Goal: Communication & Community: Answer question/provide support

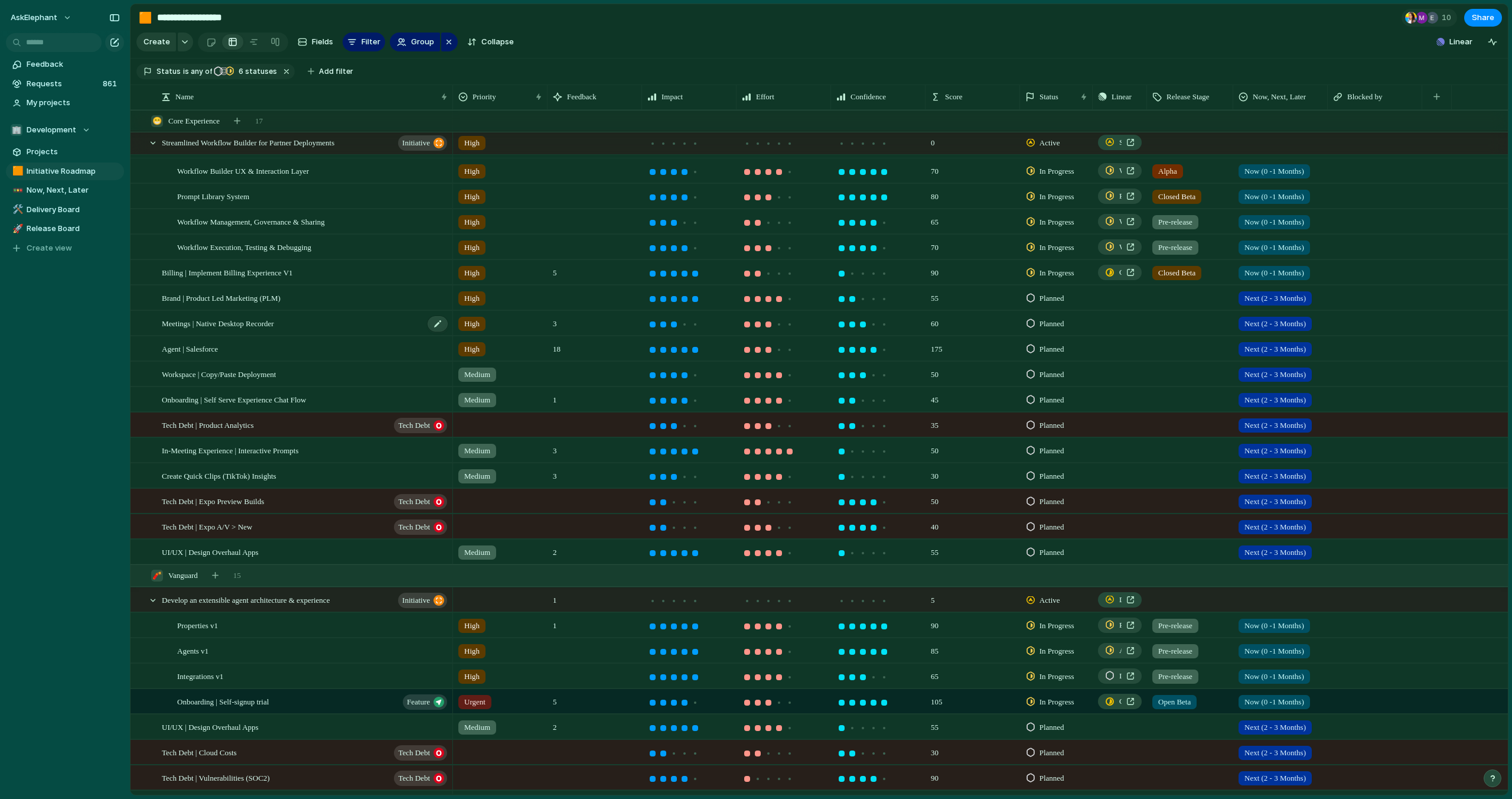
scroll to position [105, 0]
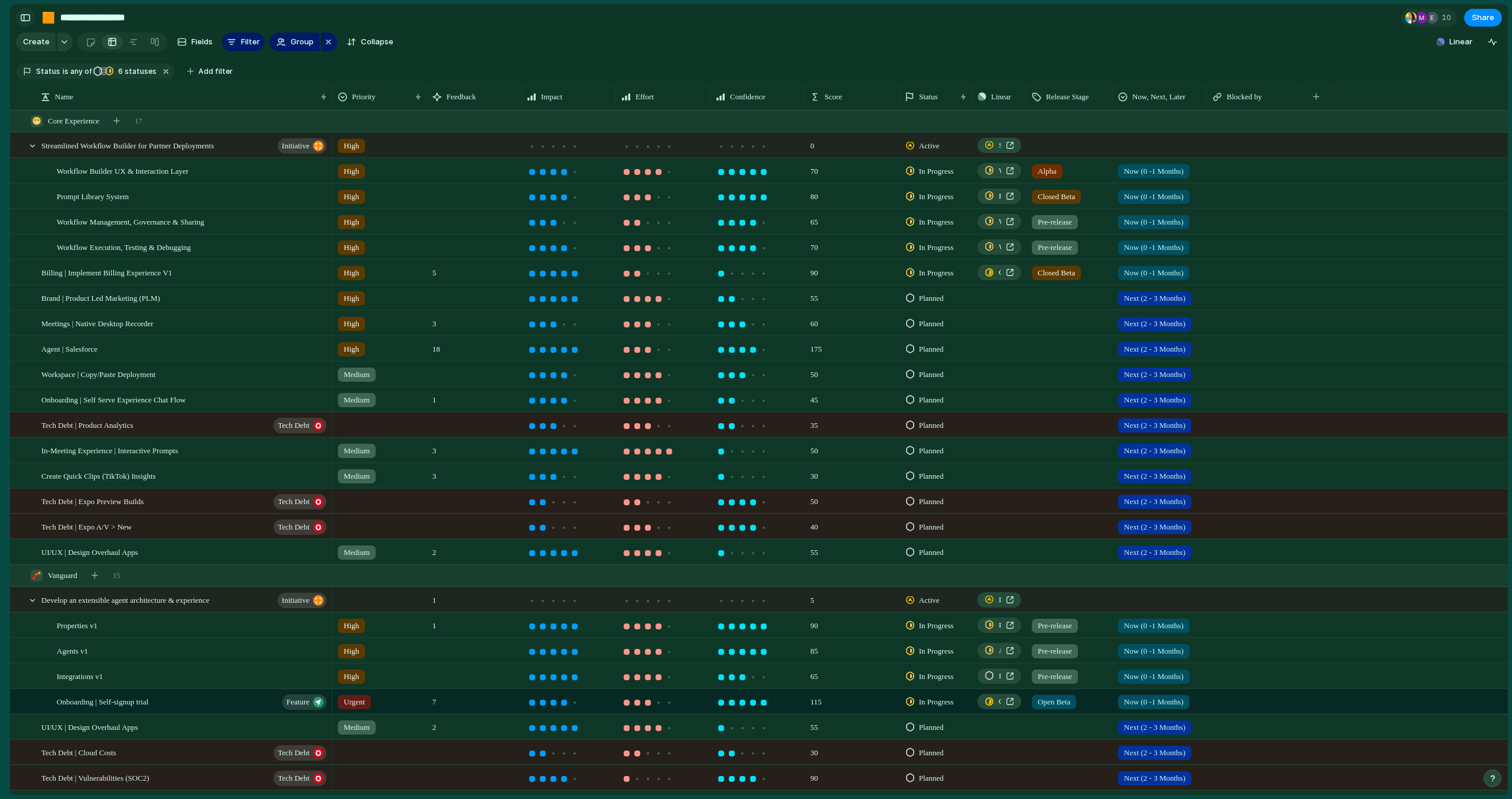
click at [24, 18] on div "button" at bounding box center [25, 17] width 11 height 8
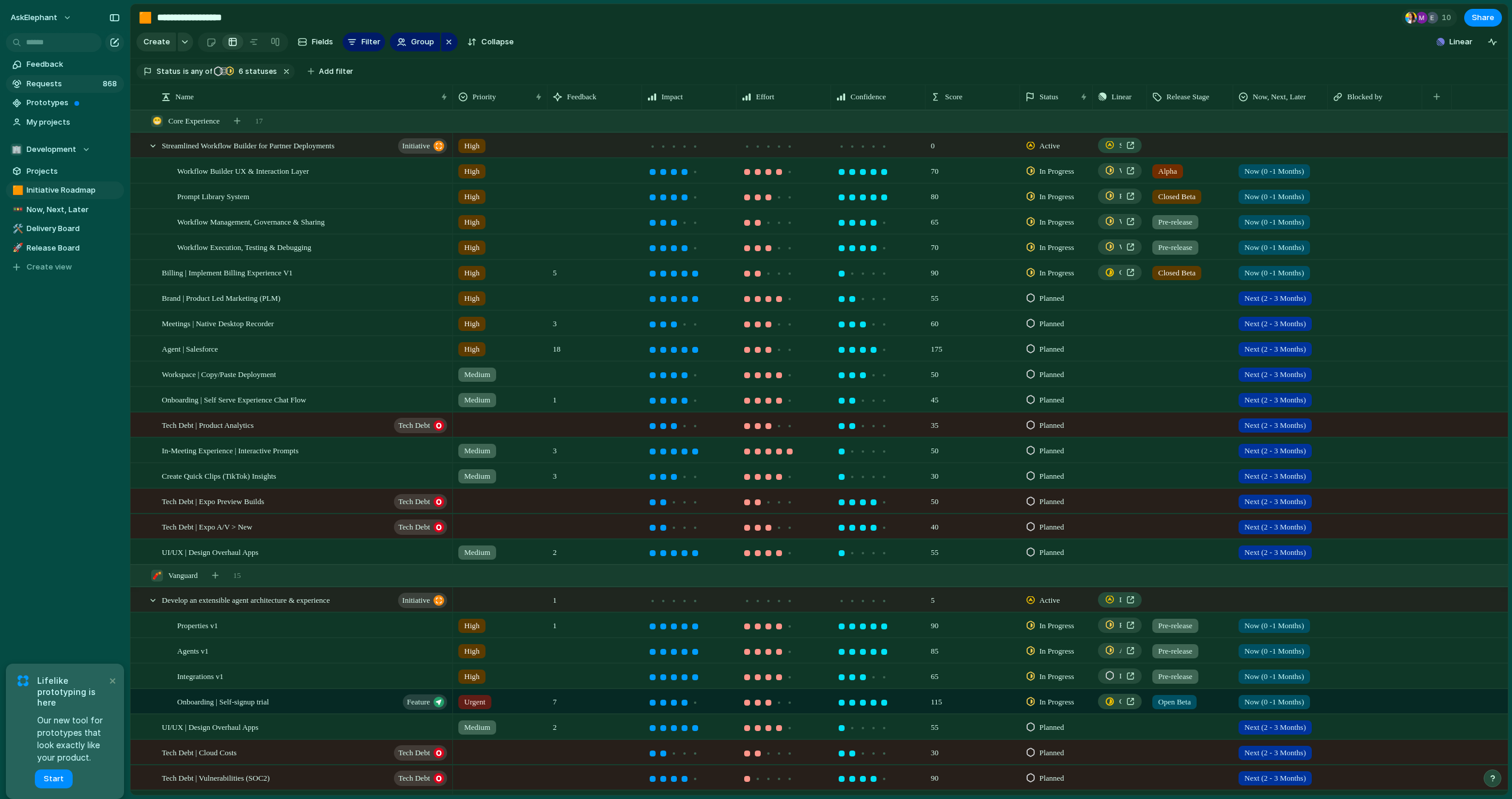
click at [54, 84] on span "Requests" at bounding box center [63, 84] width 73 height 12
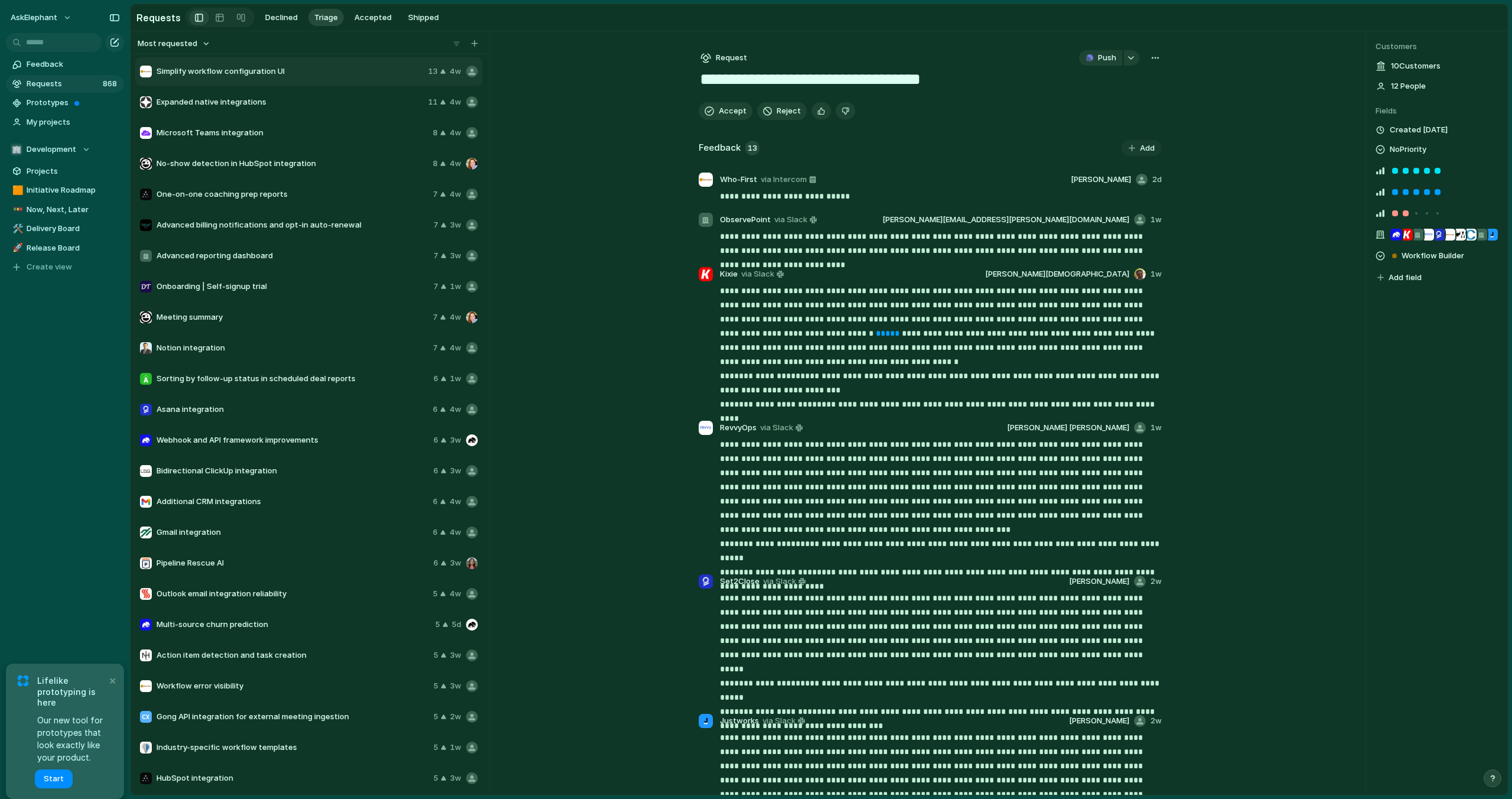
scroll to position [1, 0]
click at [111, 686] on button "×" at bounding box center [112, 680] width 14 height 14
click at [302, 135] on span "Microsoft Teams integration" at bounding box center [293, 132] width 272 height 12
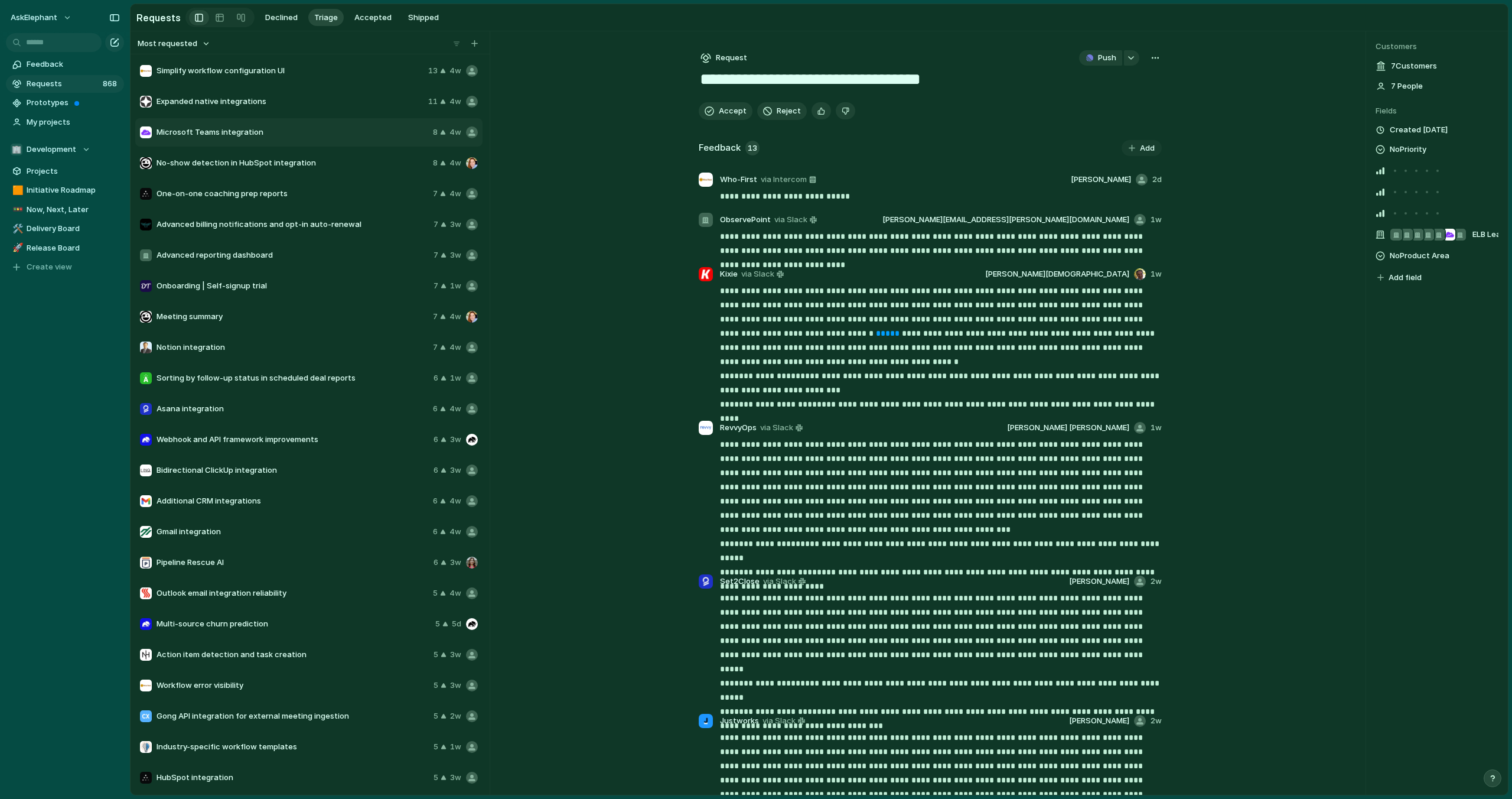
type textarea "**********"
